Goal: Information Seeking & Learning: Learn about a topic

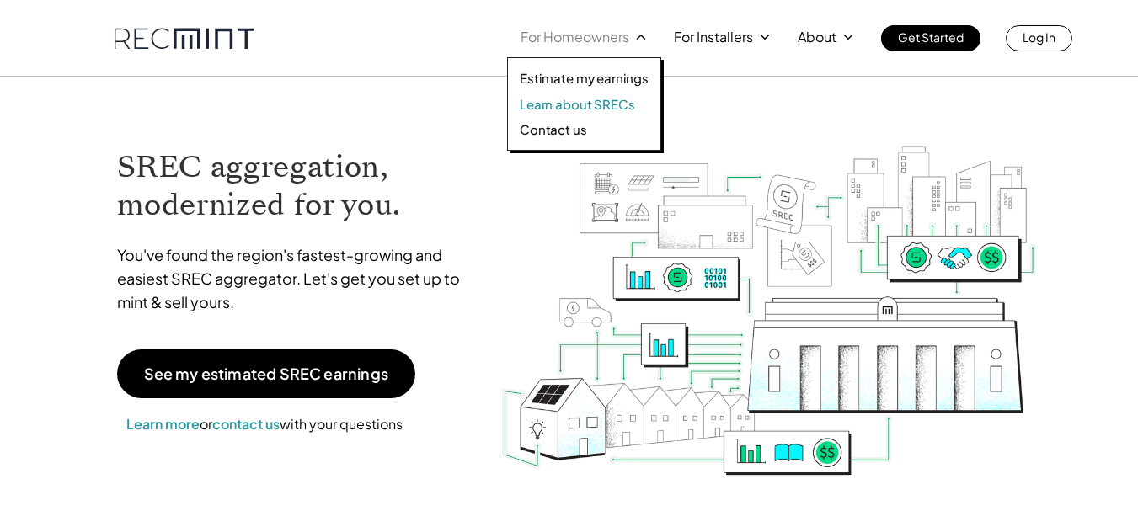
click at [589, 104] on p "Learn about SRECs" at bounding box center [577, 104] width 115 height 17
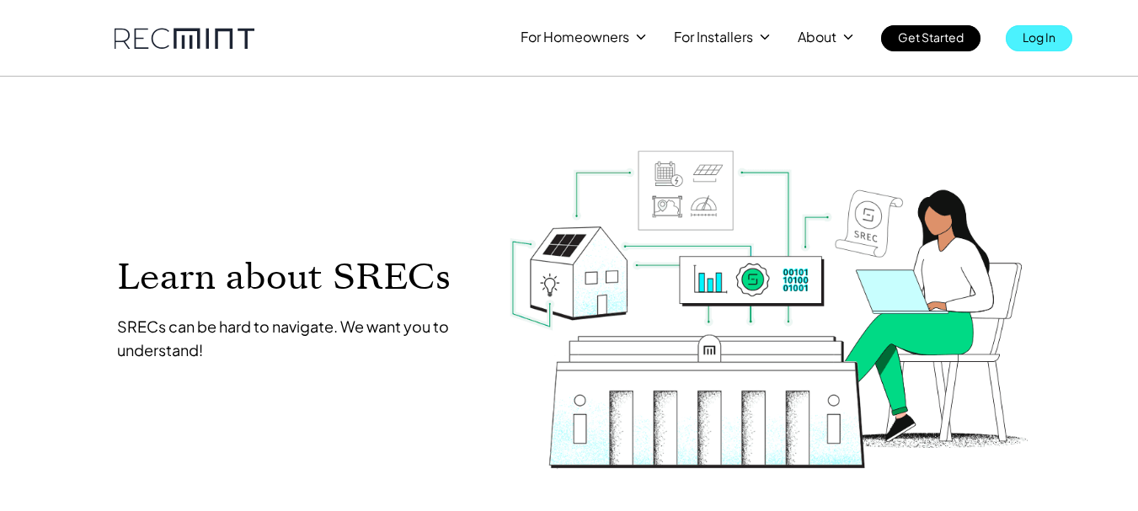
click at [1029, 40] on p "Log In" at bounding box center [1039, 37] width 33 height 24
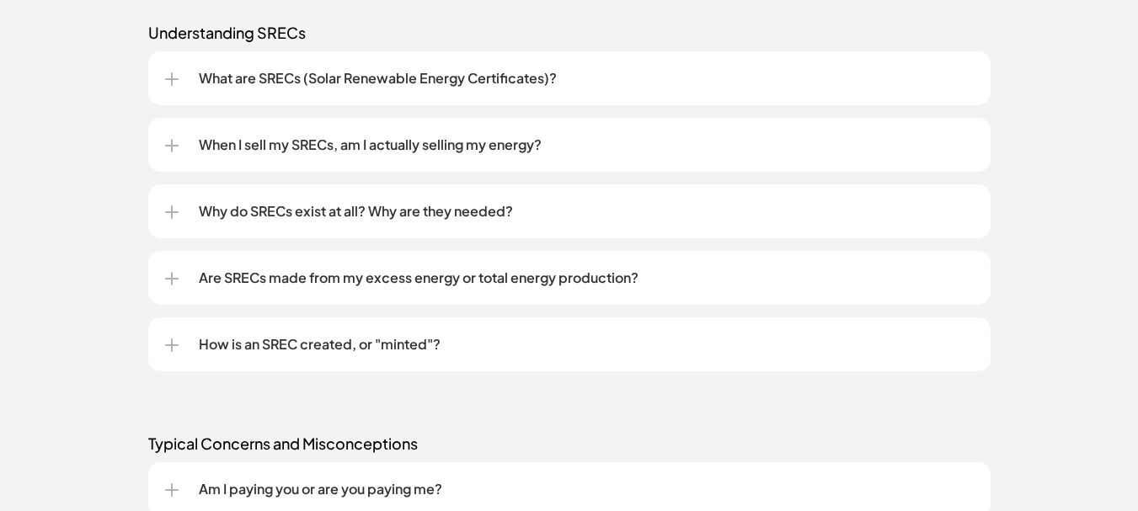
scroll to position [1432, 0]
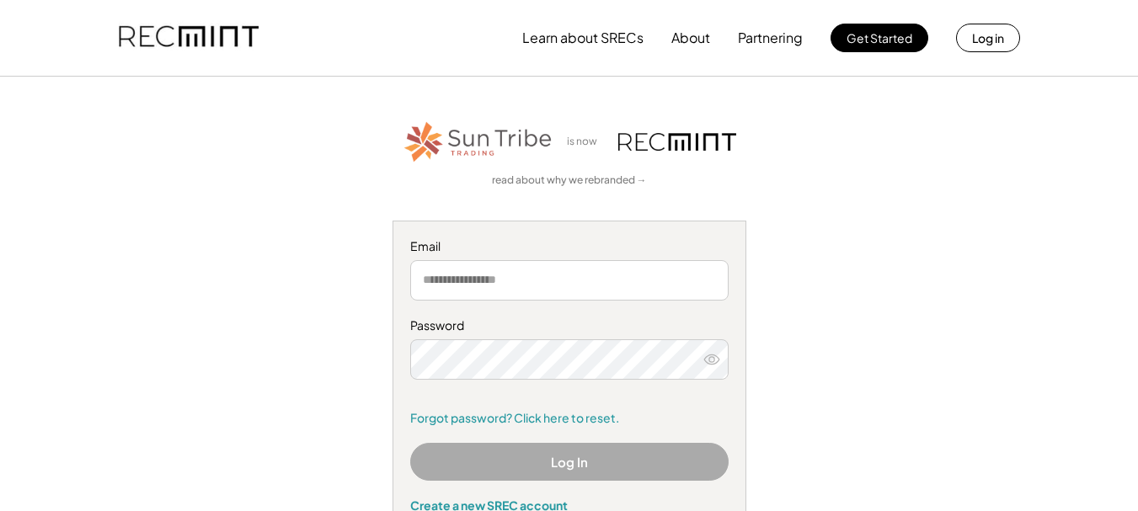
click at [467, 286] on input "email" at bounding box center [569, 280] width 318 height 40
type input "**********"
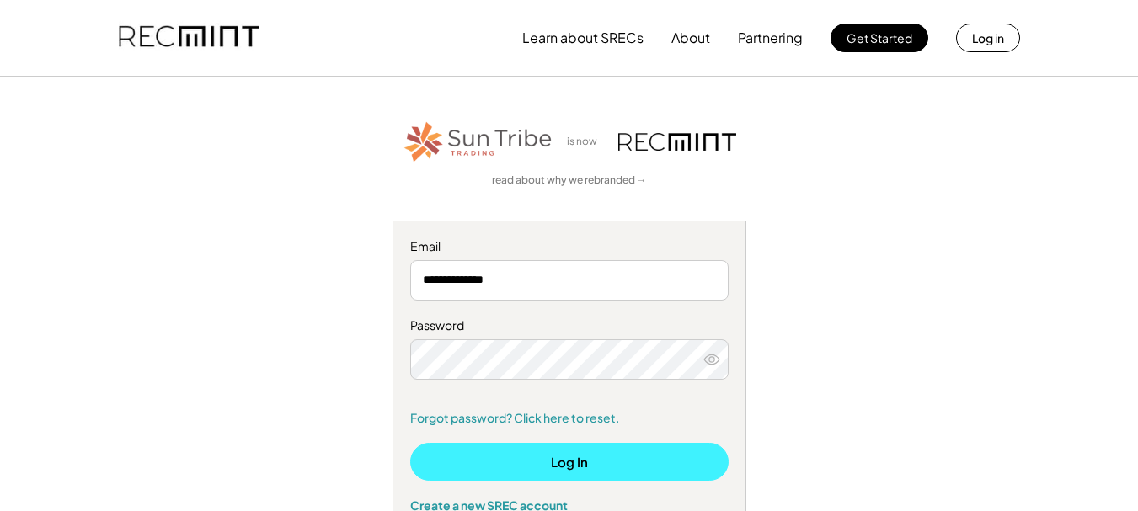
click at [558, 472] on button "Log In" at bounding box center [569, 462] width 318 height 38
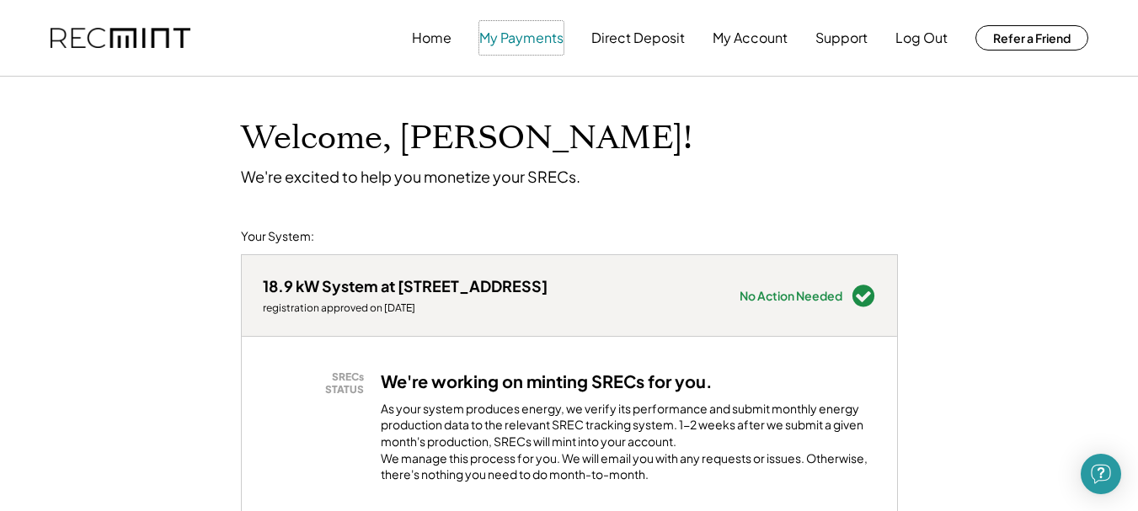
click at [511, 44] on button "My Payments" at bounding box center [521, 38] width 84 height 34
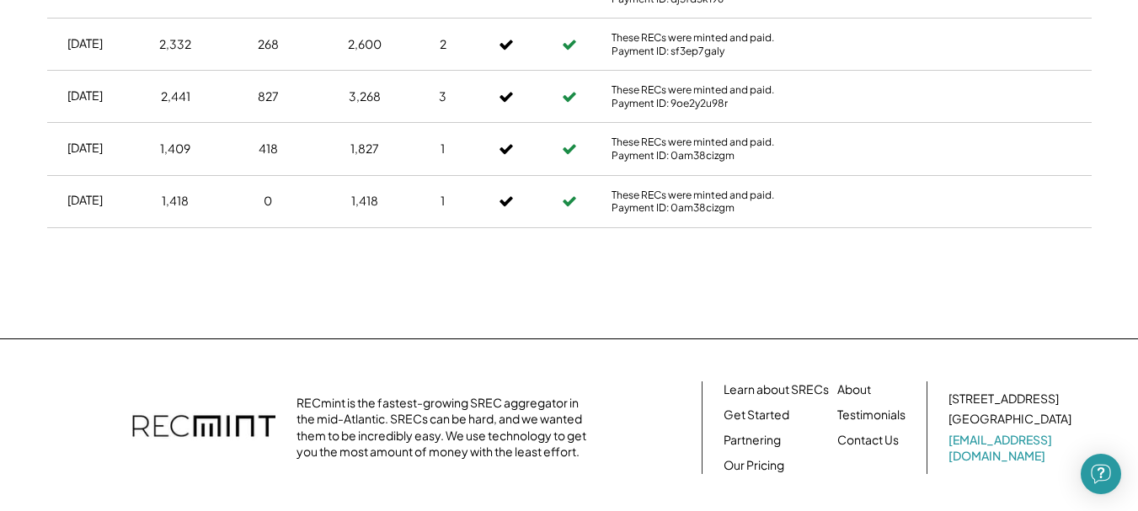
scroll to position [927, 0]
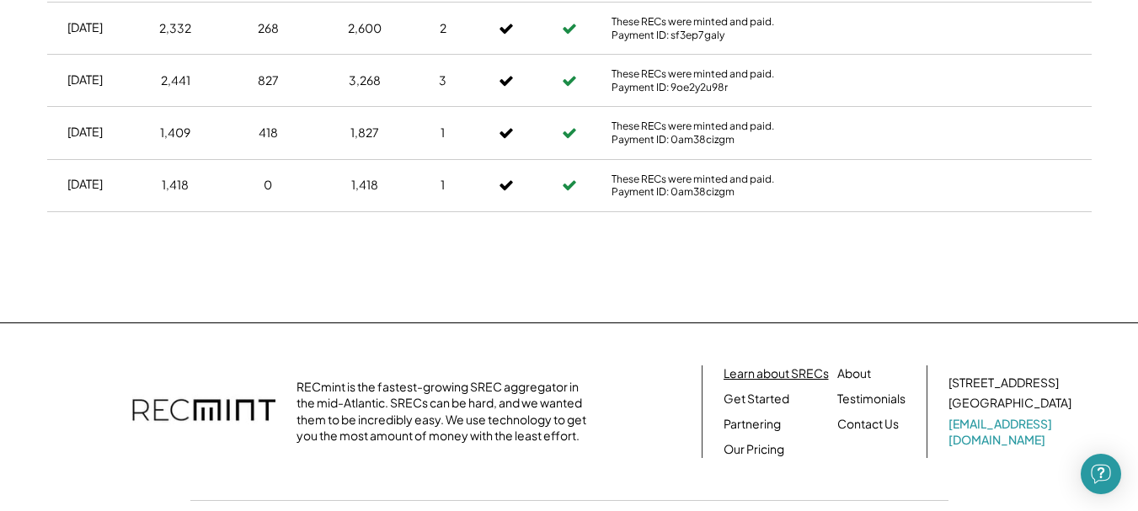
click at [796, 373] on link "Learn about SRECs" at bounding box center [776, 374] width 105 height 17
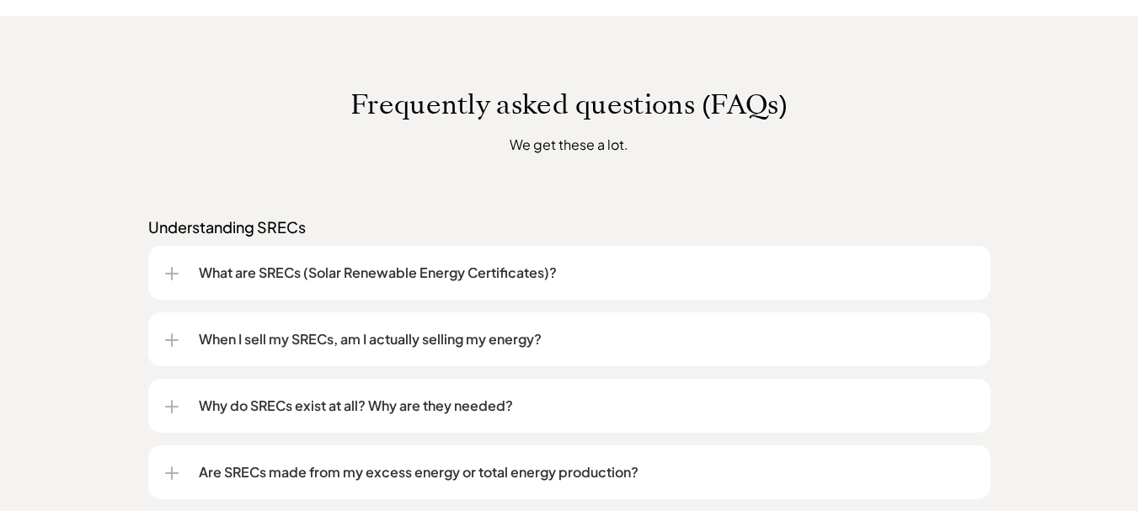
scroll to position [1264, 0]
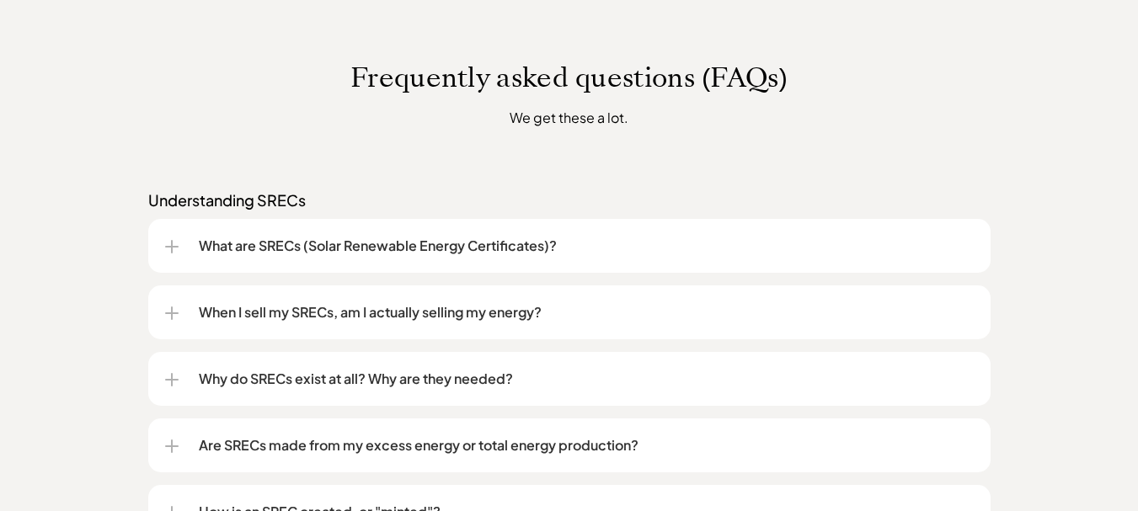
click at [561, 315] on p "When I sell my SRECs, am I actually selling my energy?" at bounding box center [586, 312] width 775 height 20
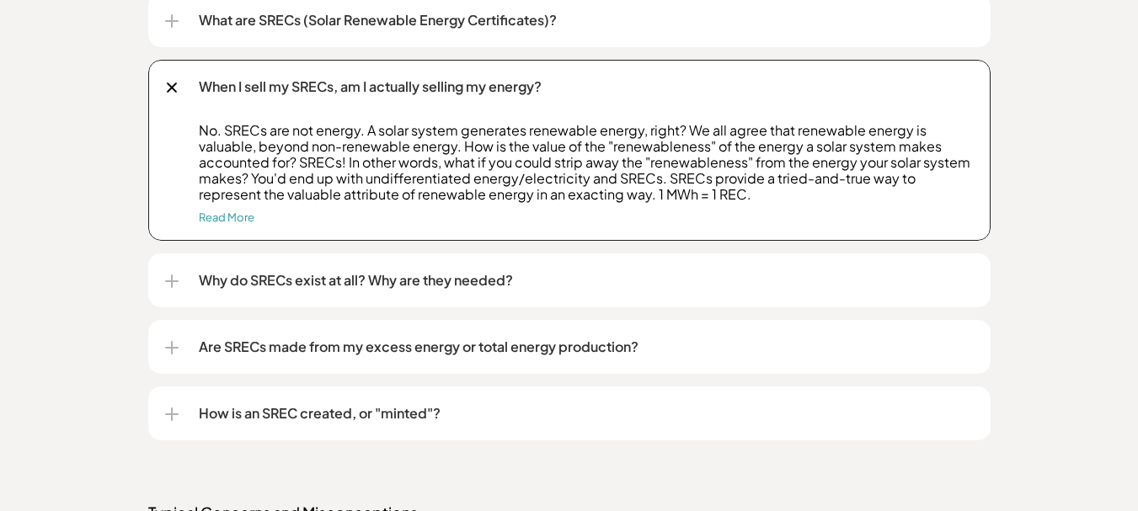
scroll to position [1517, 0]
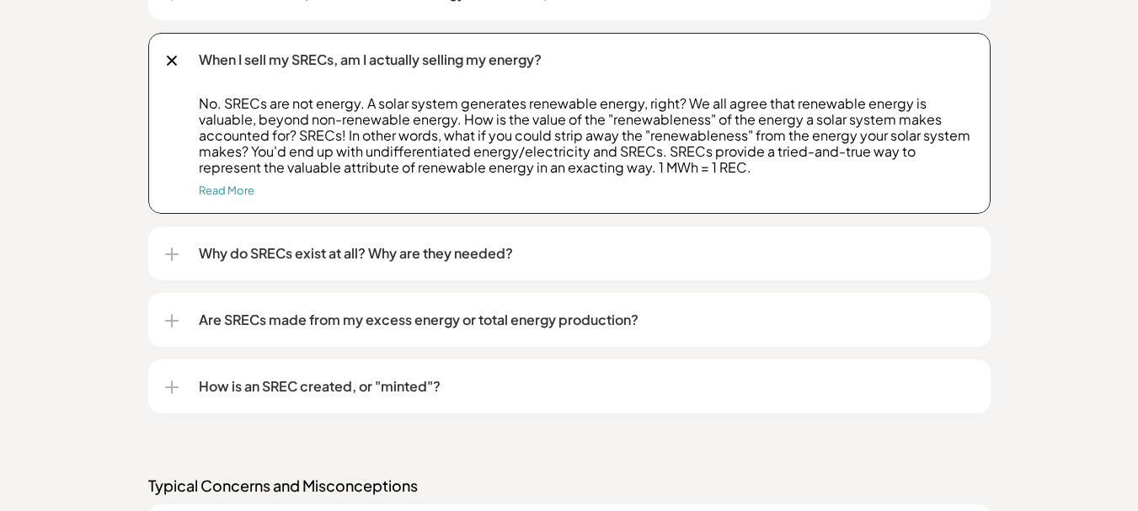
click at [545, 388] on p "How is an SREC created, or "minted"?" at bounding box center [586, 387] width 775 height 20
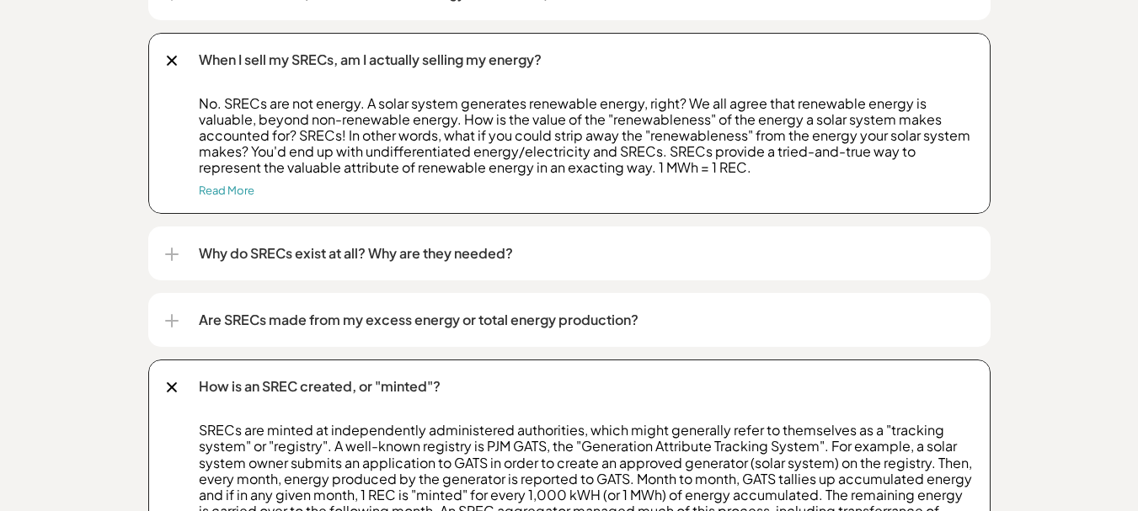
click at [752, 265] on div "Why do SRECs exist at all? Why are they needed?" at bounding box center [569, 254] width 809 height 54
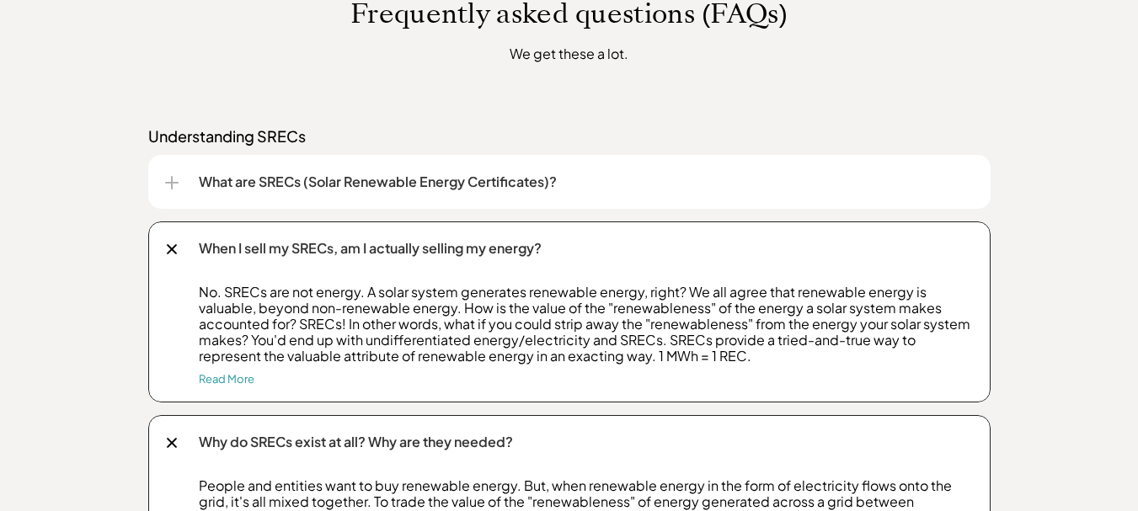
scroll to position [1264, 0]
